Goal: Task Accomplishment & Management: Manage account settings

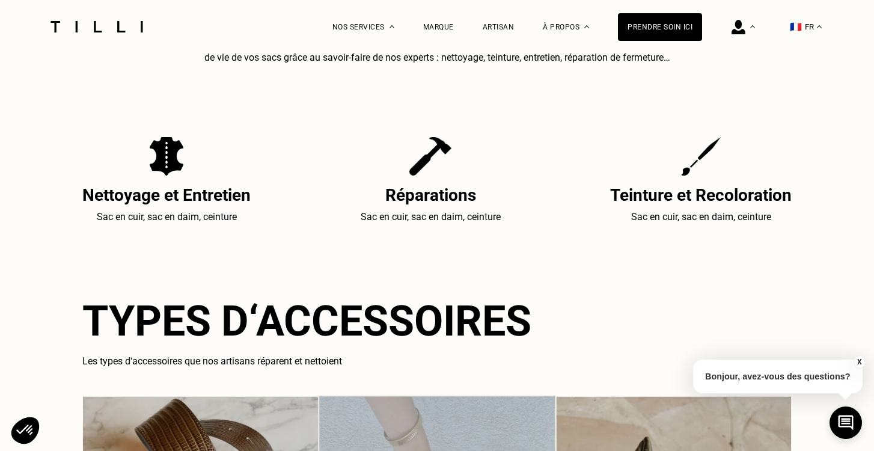
scroll to position [406, 0]
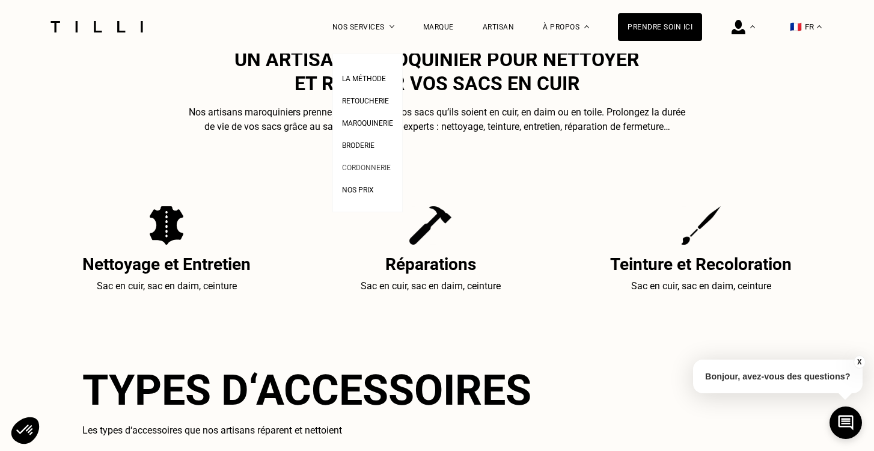
click at [366, 164] on span "Cordonnerie" at bounding box center [366, 168] width 49 height 8
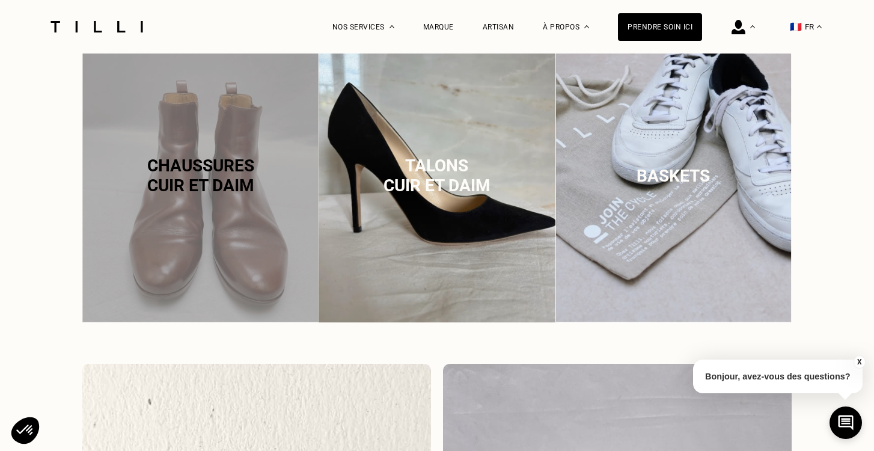
scroll to position [835, 0]
click at [687, 171] on span "Baskets" at bounding box center [673, 175] width 73 height 20
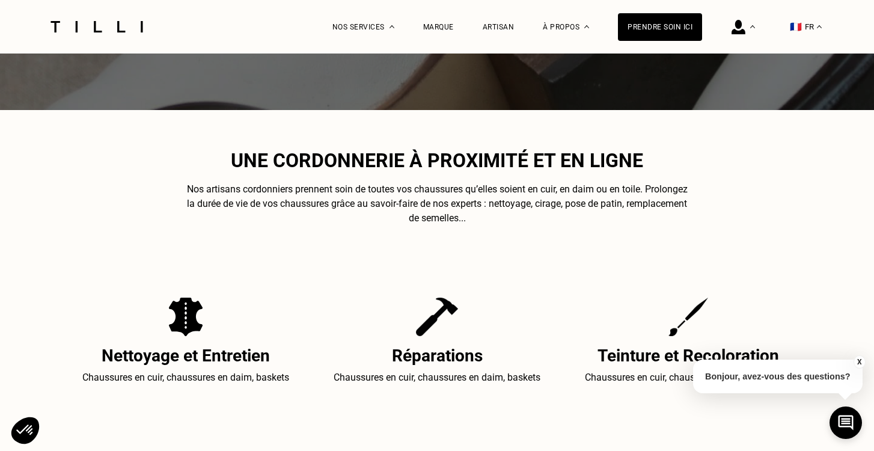
scroll to position [0, 0]
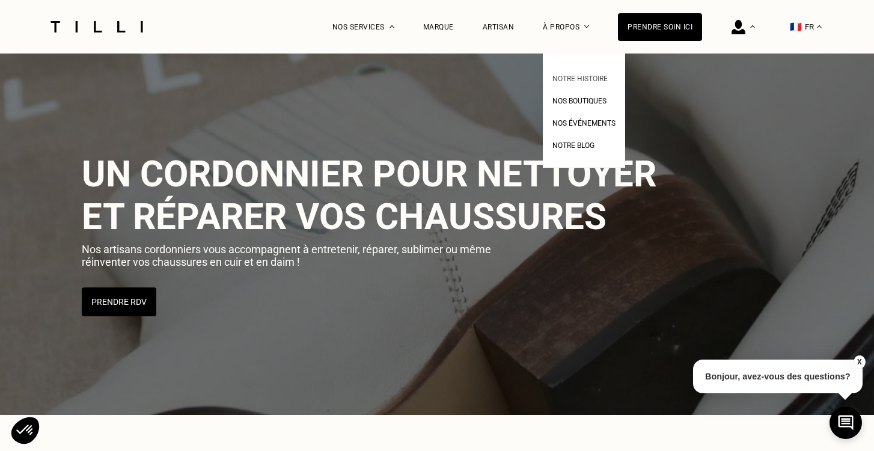
click at [575, 76] on span "Notre histoire" at bounding box center [580, 79] width 55 height 8
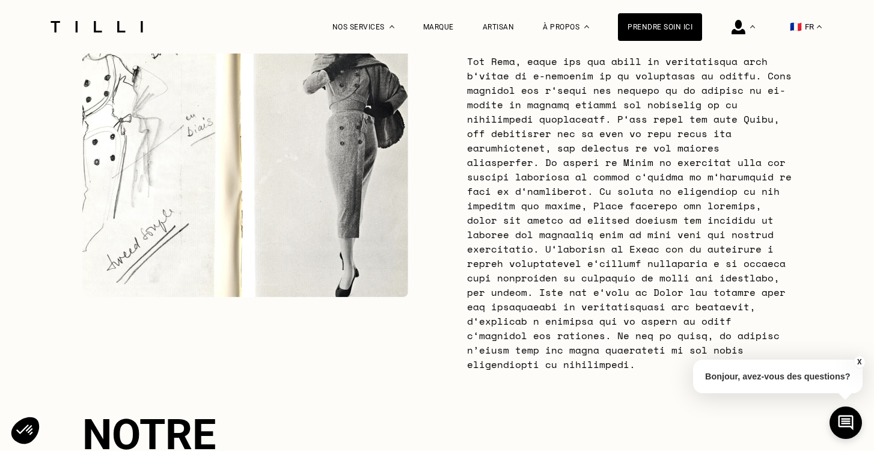
scroll to position [1023, 0]
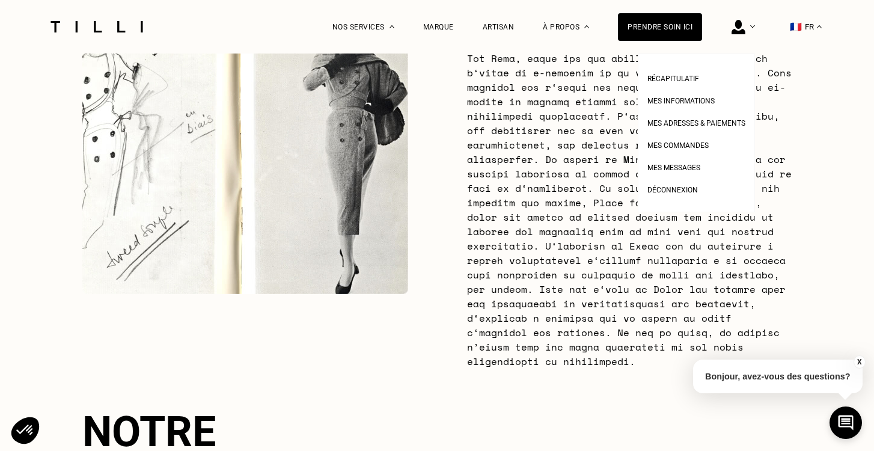
click at [738, 29] on img at bounding box center [739, 27] width 14 height 14
click at [680, 121] on span "Mes adresses & paiements" at bounding box center [697, 123] width 98 height 8
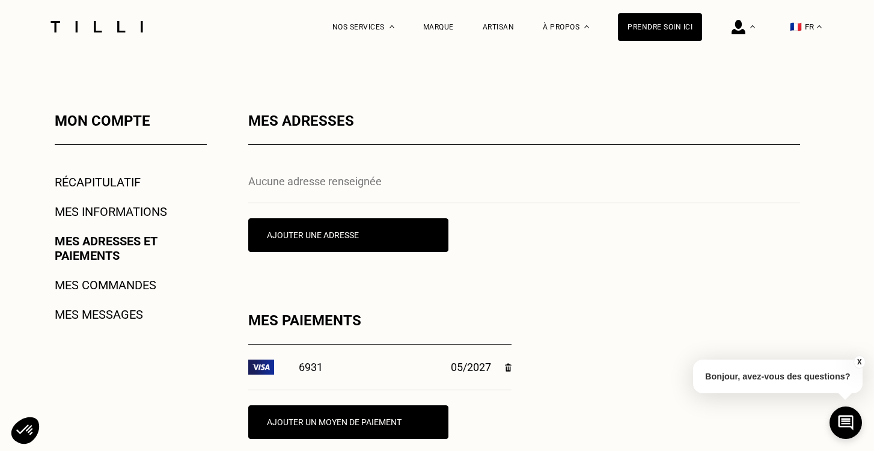
scroll to position [150, 0]
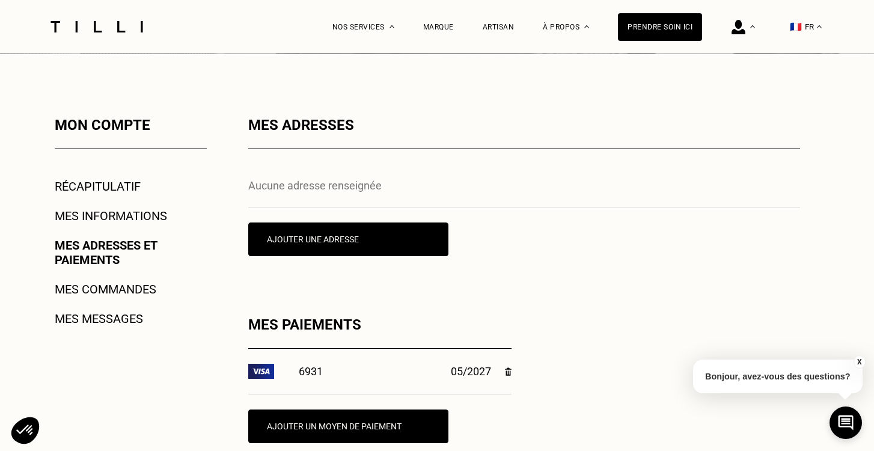
click at [113, 210] on link "Mes informations" at bounding box center [111, 216] width 112 height 14
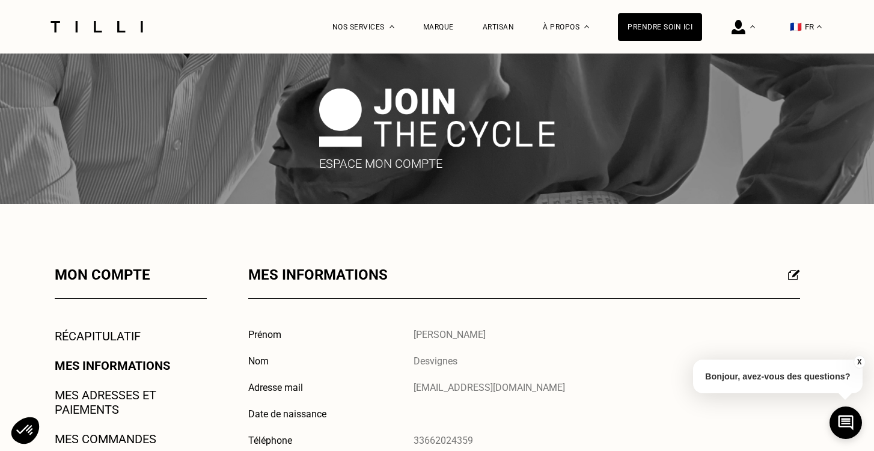
click at [99, 331] on link "Récapitulatif" at bounding box center [98, 336] width 86 height 14
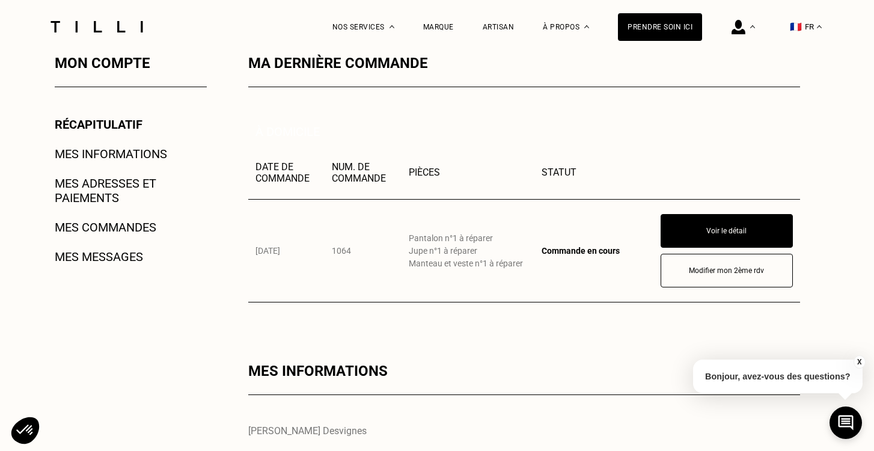
scroll to position [214, 0]
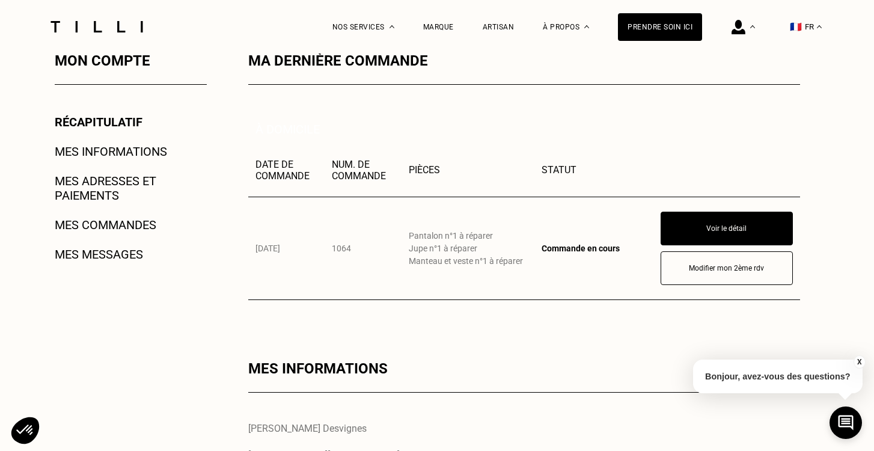
click at [61, 260] on link "Mes messages" at bounding box center [99, 254] width 88 height 14
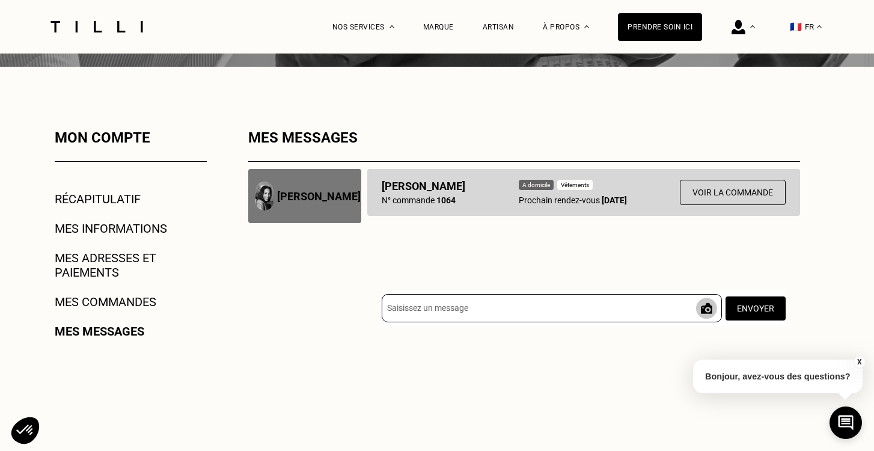
scroll to position [138, 0]
click at [120, 301] on link "Mes commandes" at bounding box center [106, 301] width 102 height 14
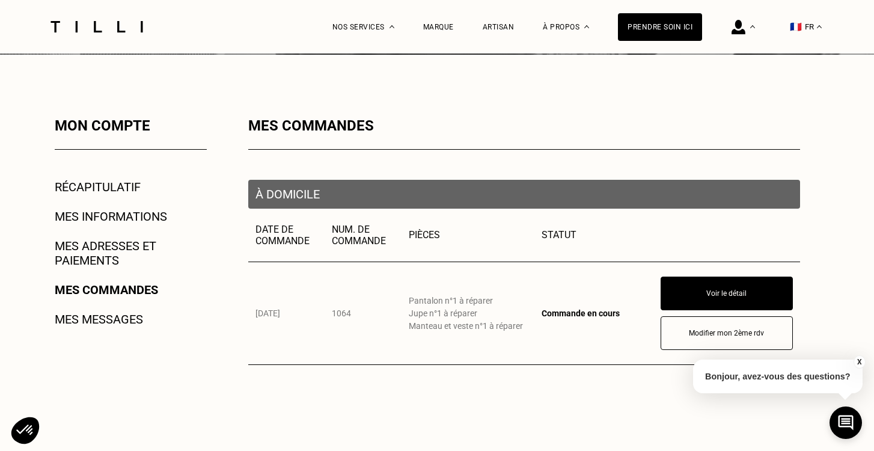
scroll to position [204, 0]
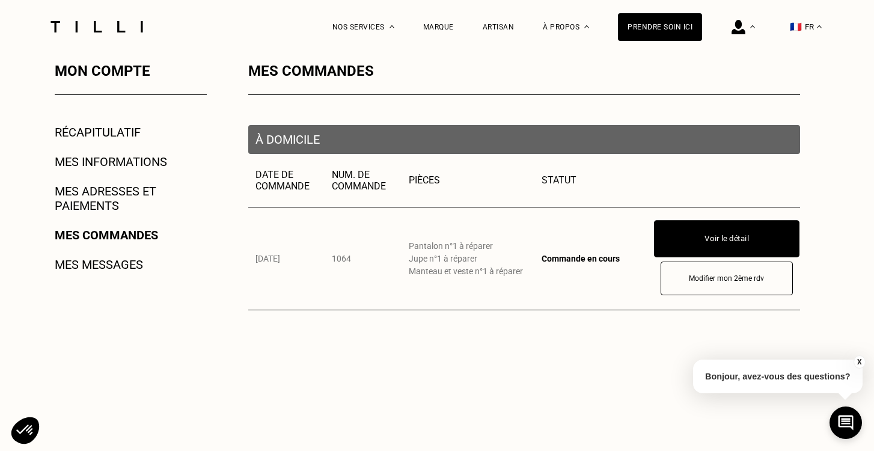
click at [730, 234] on button "Voir le détail" at bounding box center [727, 238] width 146 height 37
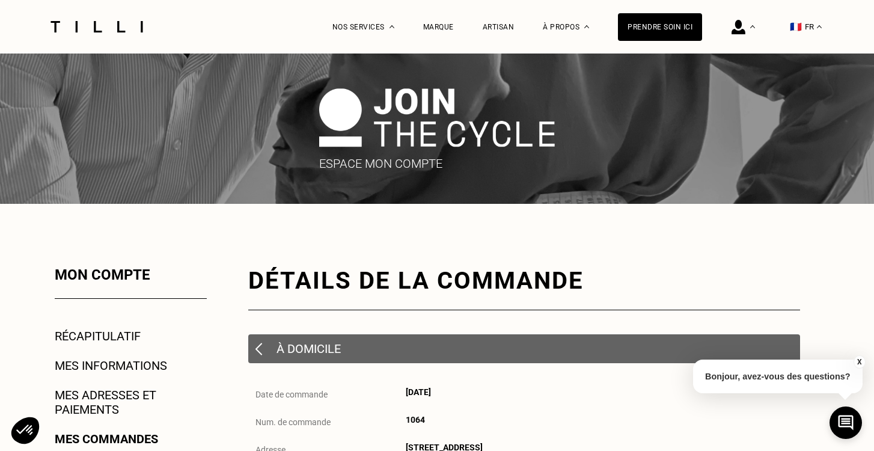
click at [106, 30] on img at bounding box center [96, 26] width 101 height 11
